Goal: Task Accomplishment & Management: Manage account settings

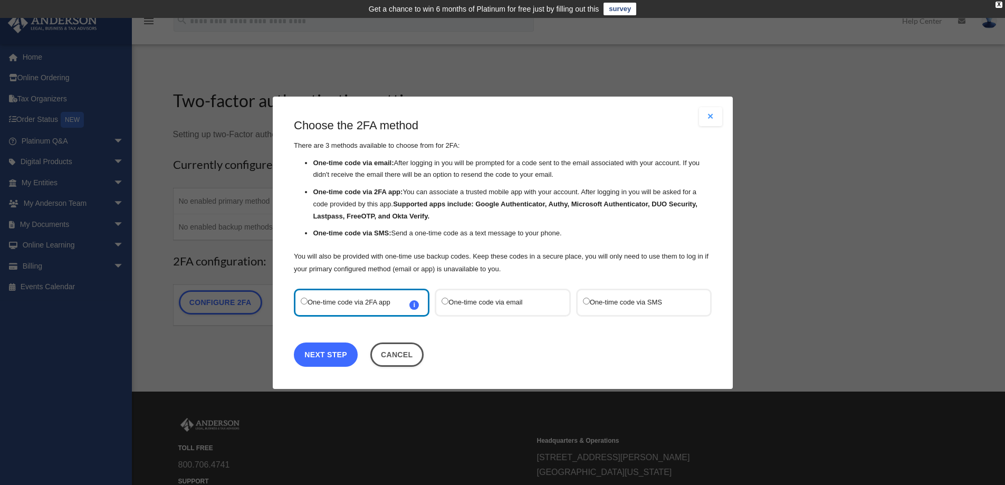
click at [340, 358] on link "Next Step" at bounding box center [326, 354] width 64 height 24
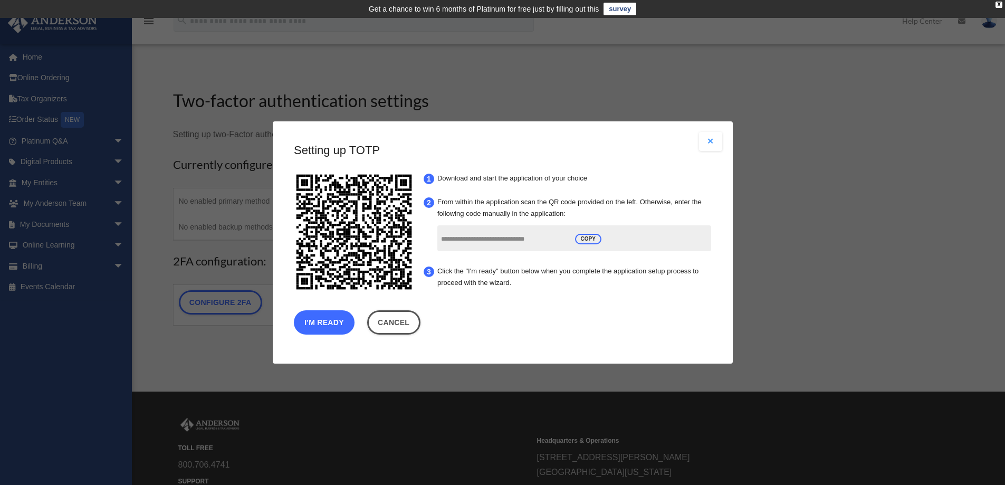
click at [333, 314] on button "I'm Ready" at bounding box center [324, 322] width 61 height 24
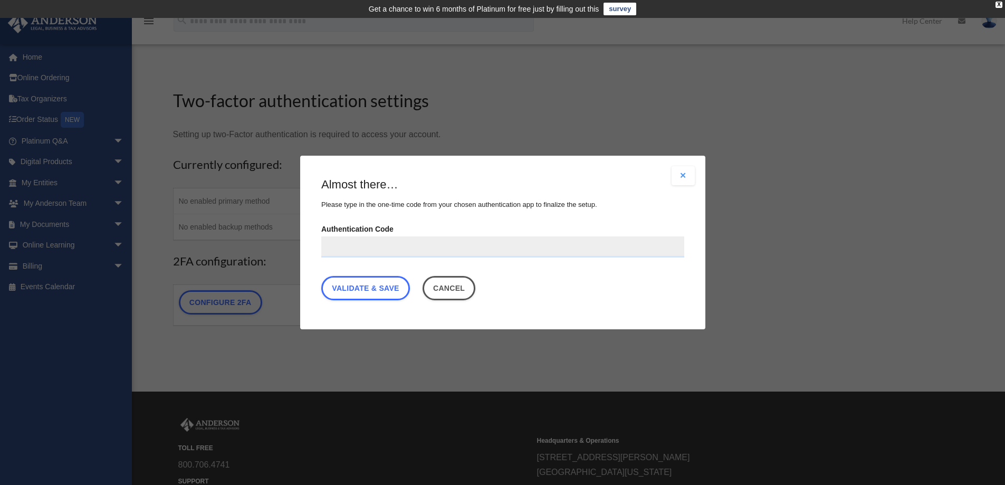
click at [353, 242] on input "Authentication Code" at bounding box center [502, 246] width 363 height 21
type input "******"
click at [385, 294] on link "Validate & Save" at bounding box center [365, 288] width 89 height 24
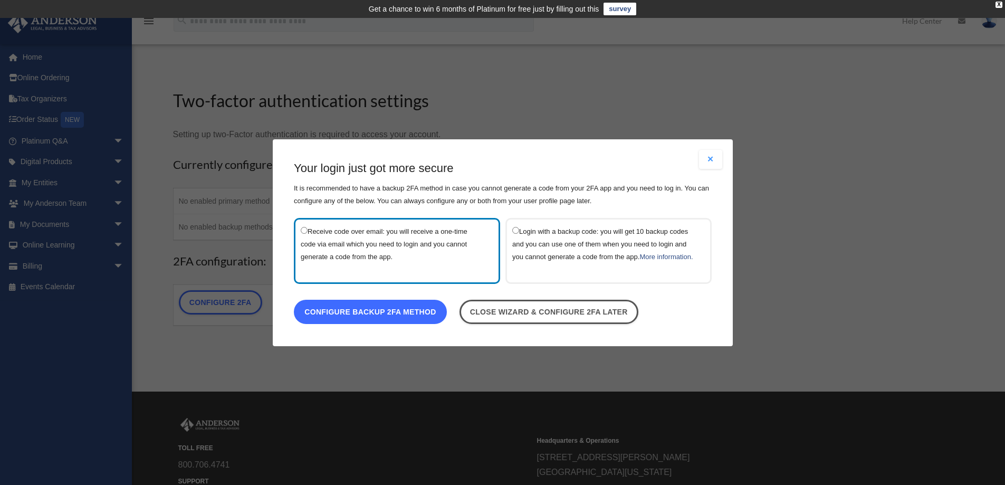
click at [429, 321] on link "Configure backup 2FA method" at bounding box center [370, 311] width 153 height 24
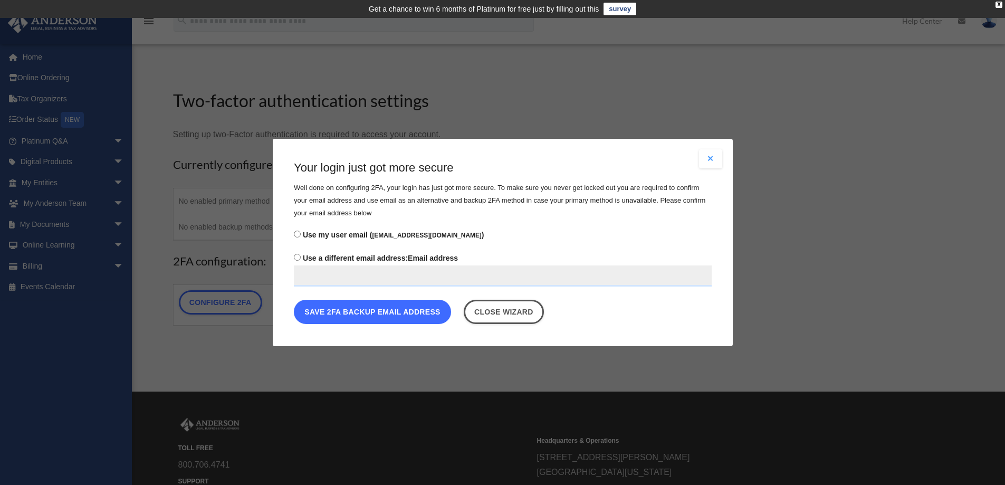
click at [350, 318] on button "Save 2FA backup email address" at bounding box center [372, 312] width 157 height 24
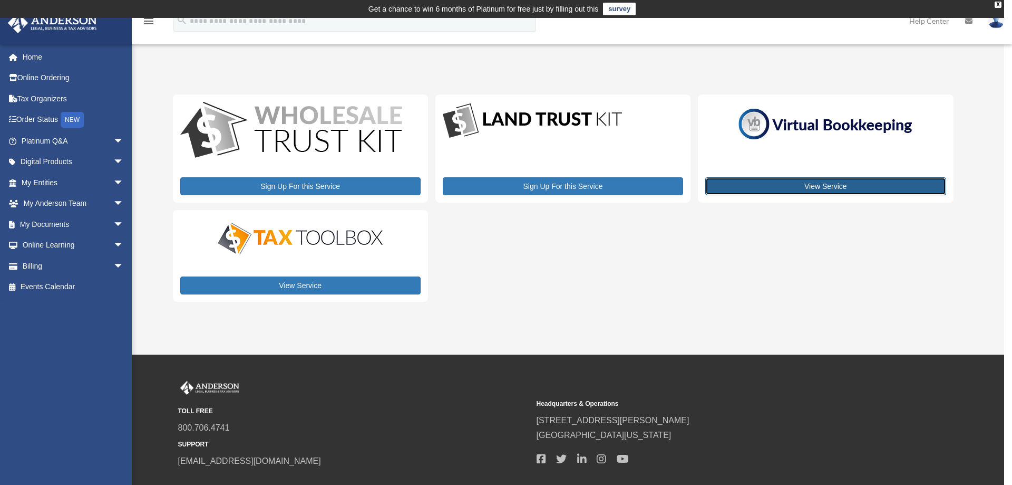
click at [758, 182] on link "View Service" at bounding box center [826, 186] width 240 height 18
